Goal: Check status: Check status

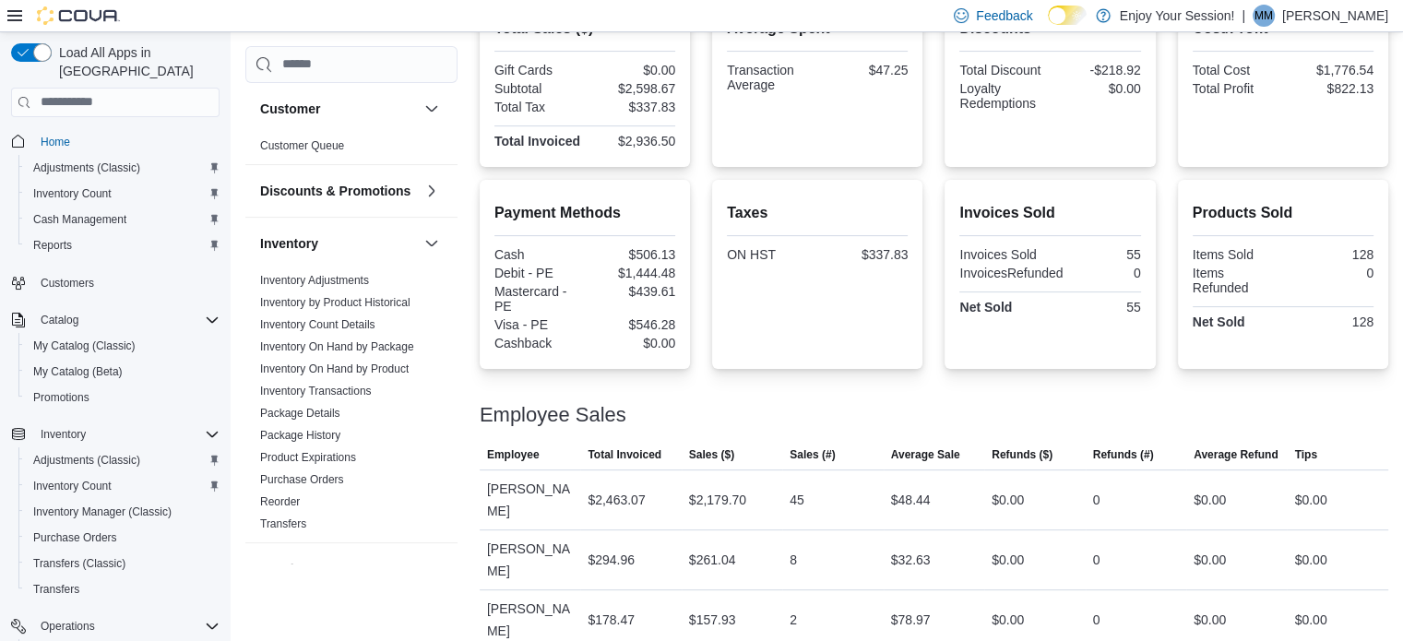
scroll to position [148, 0]
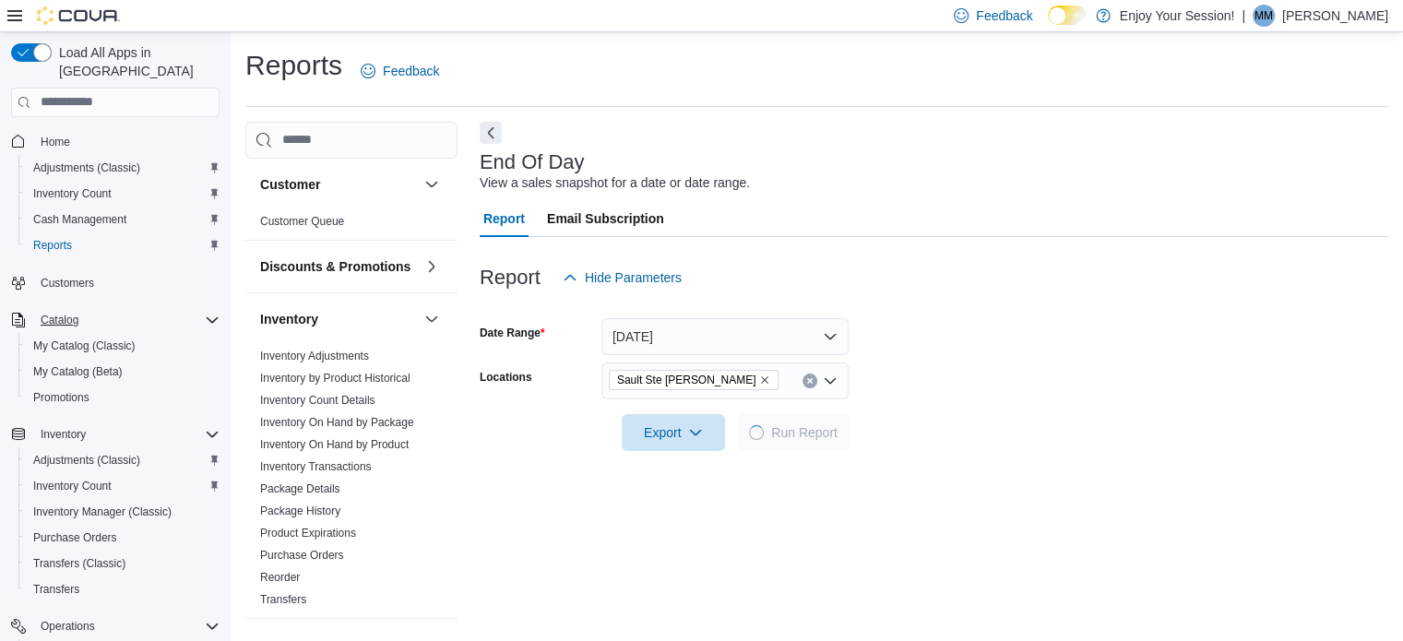
scroll to position [12, 0]
